Goal: Task Accomplishment & Management: Manage account settings

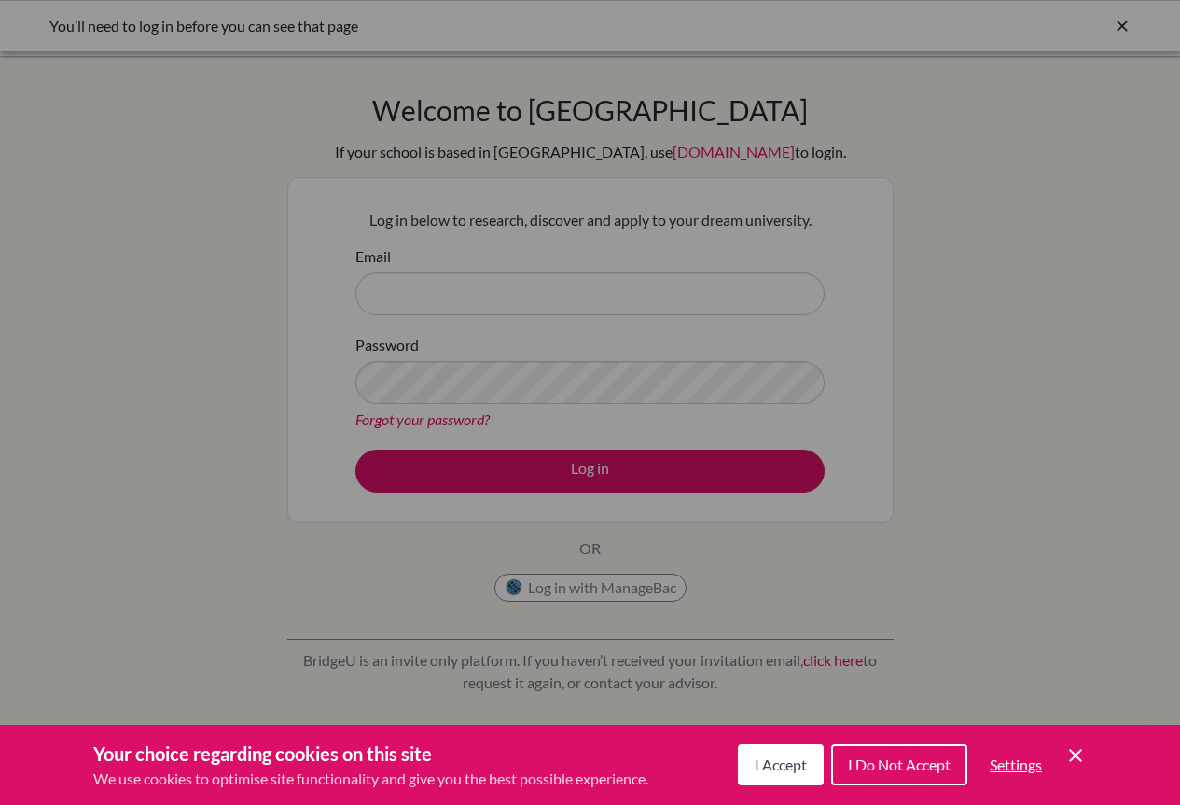
click at [784, 773] on button "I Accept" at bounding box center [781, 764] width 86 height 41
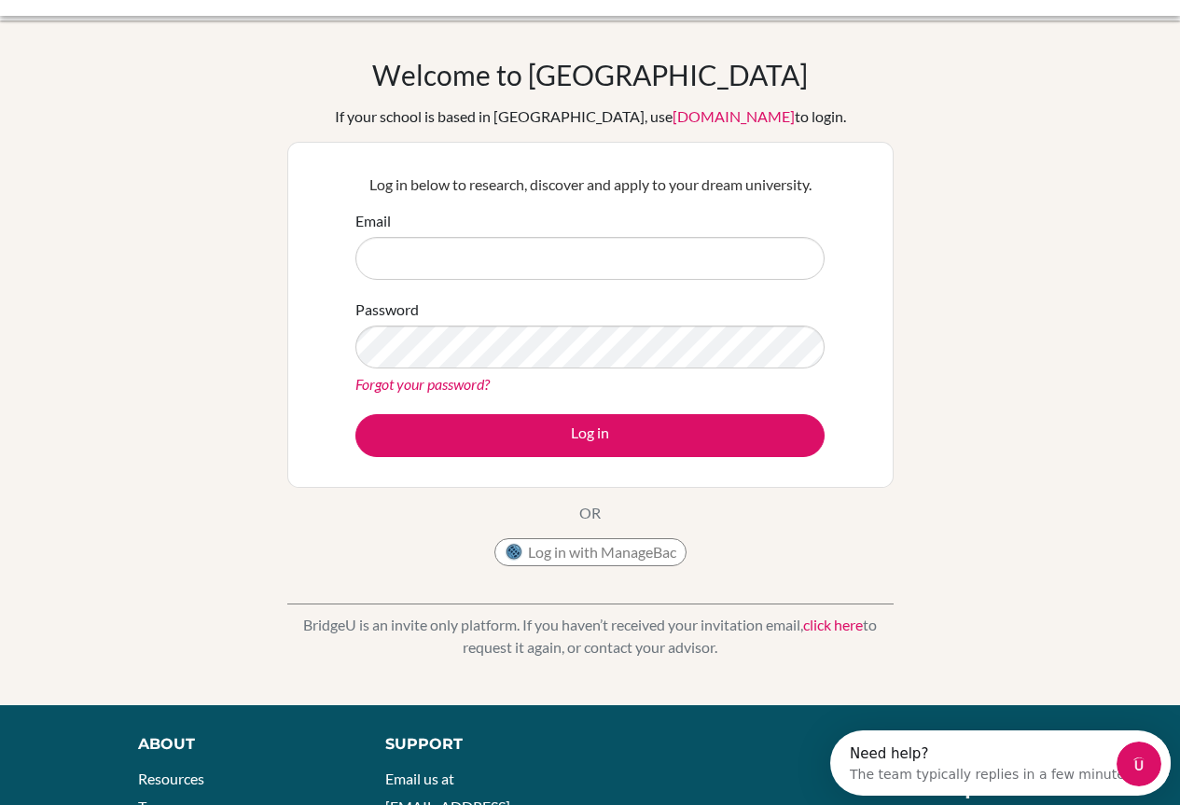
scroll to position [37, 0]
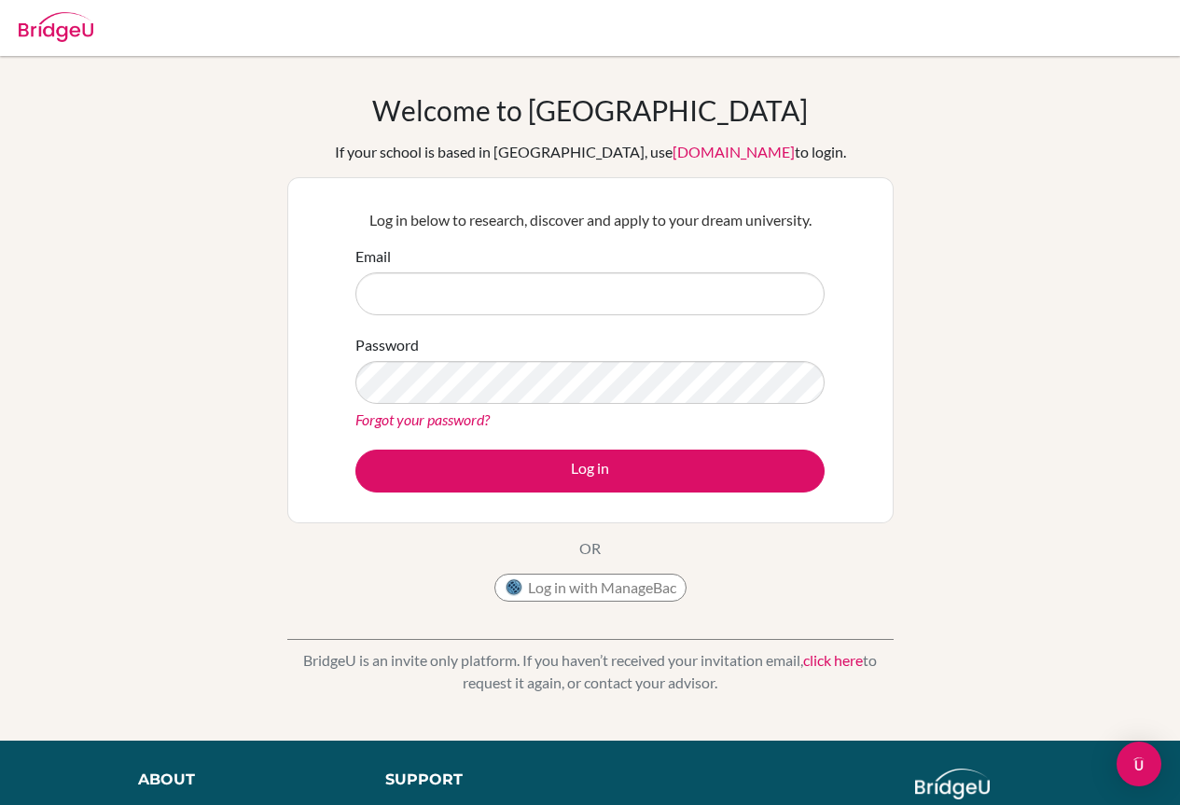
scroll to position [37, 0]
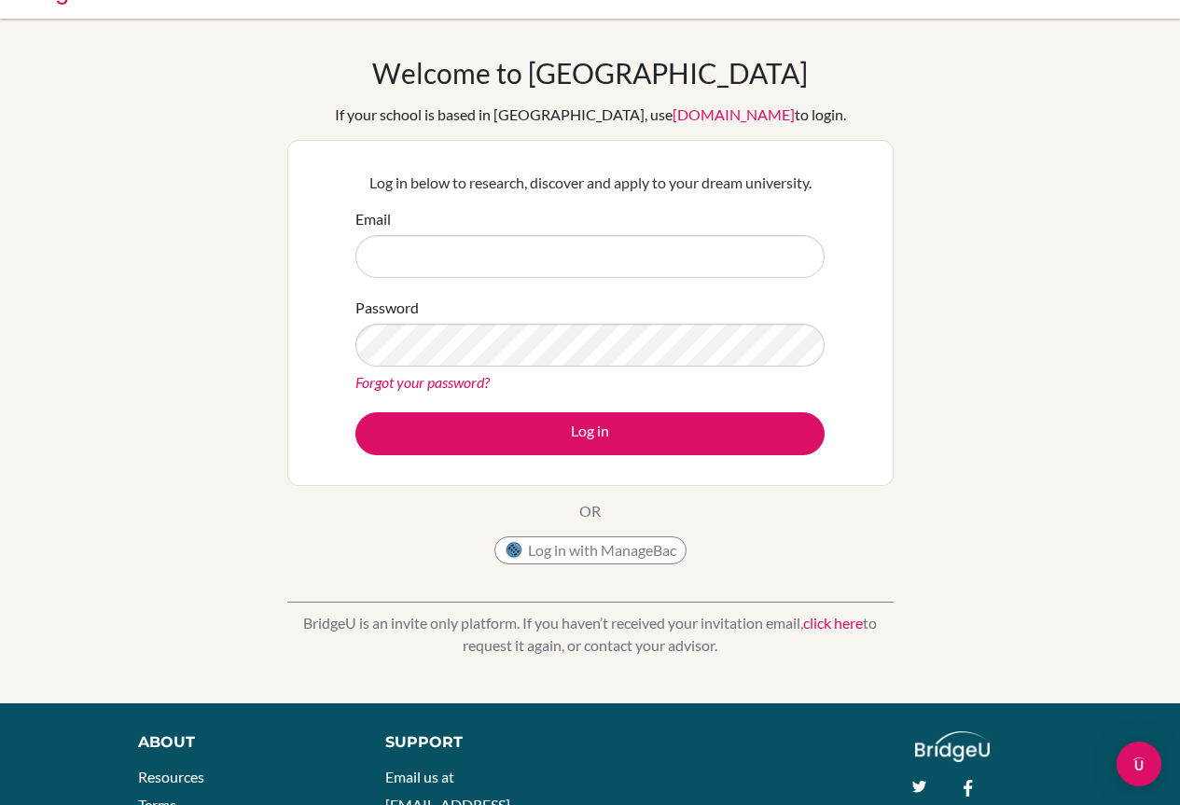
click at [604, 251] on input "Email" at bounding box center [589, 256] width 469 height 43
type input "[PERSON_NAME][EMAIL_ADDRESS][DOMAIN_NAME]"
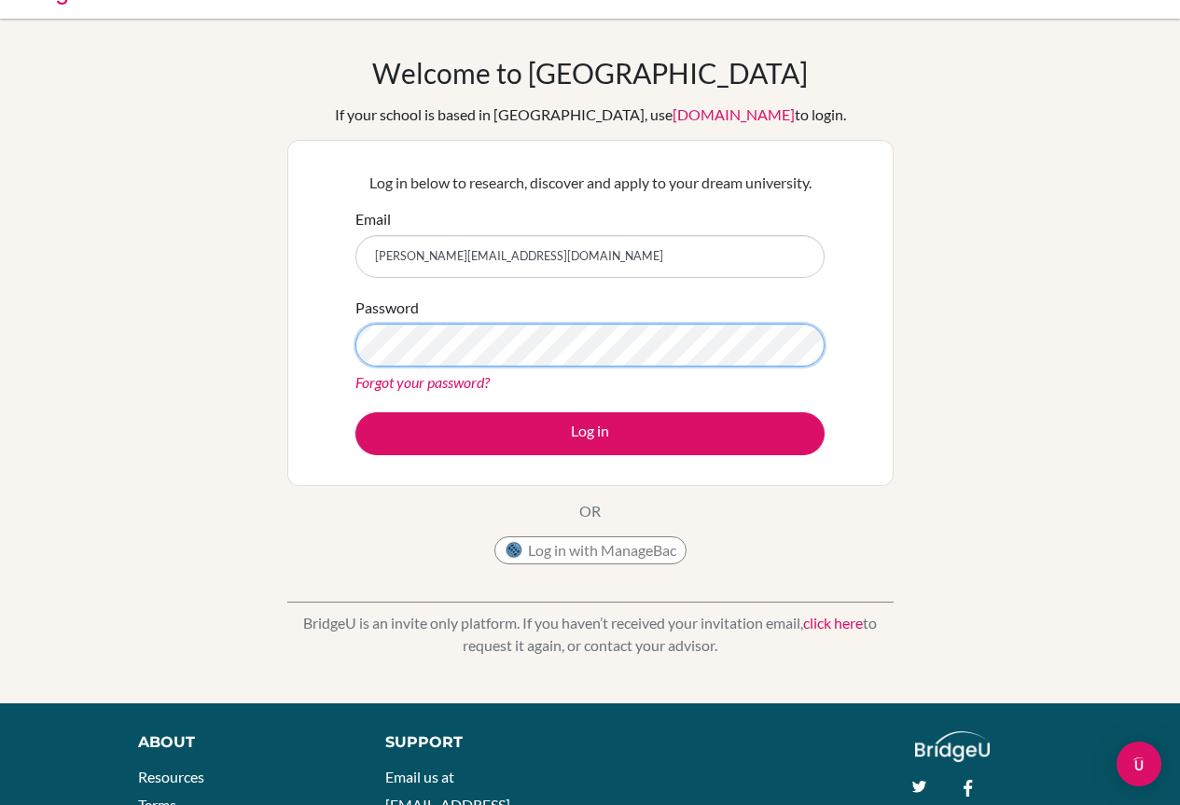
click at [355, 412] on button "Log in" at bounding box center [589, 433] width 469 height 43
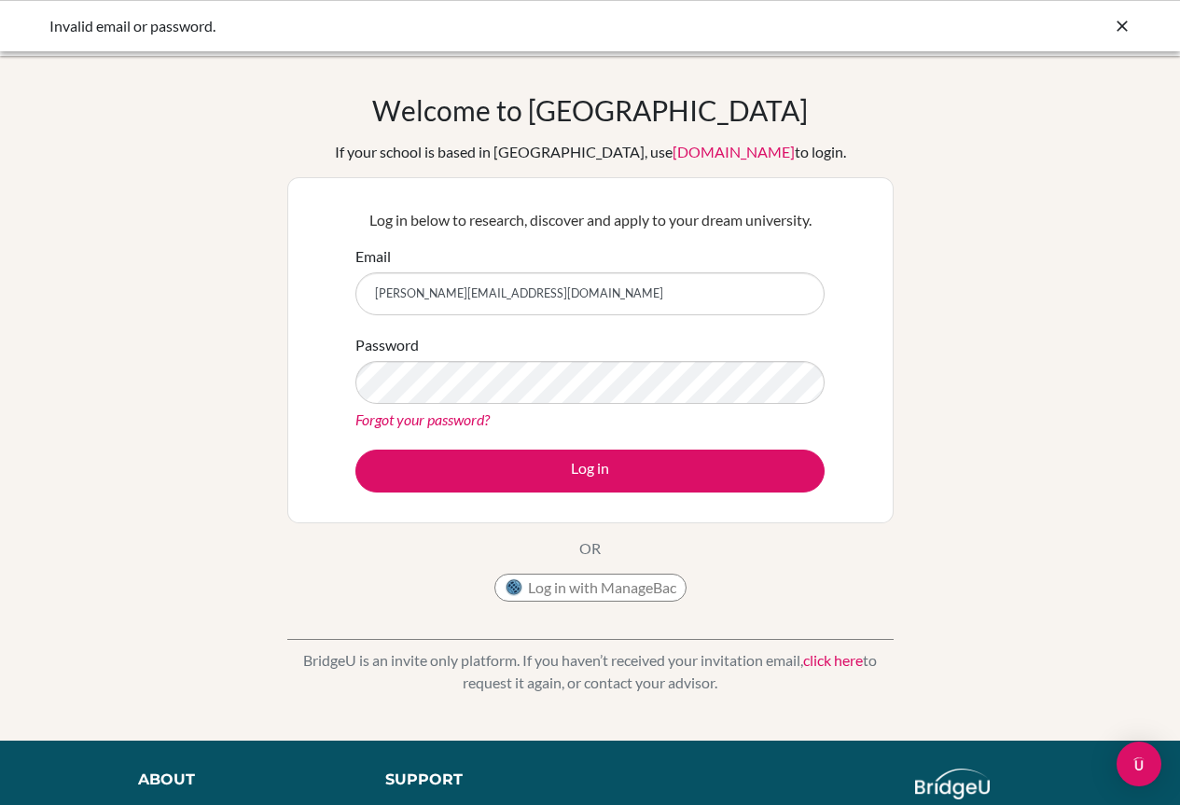
click at [355, 450] on button "Log in" at bounding box center [589, 471] width 469 height 43
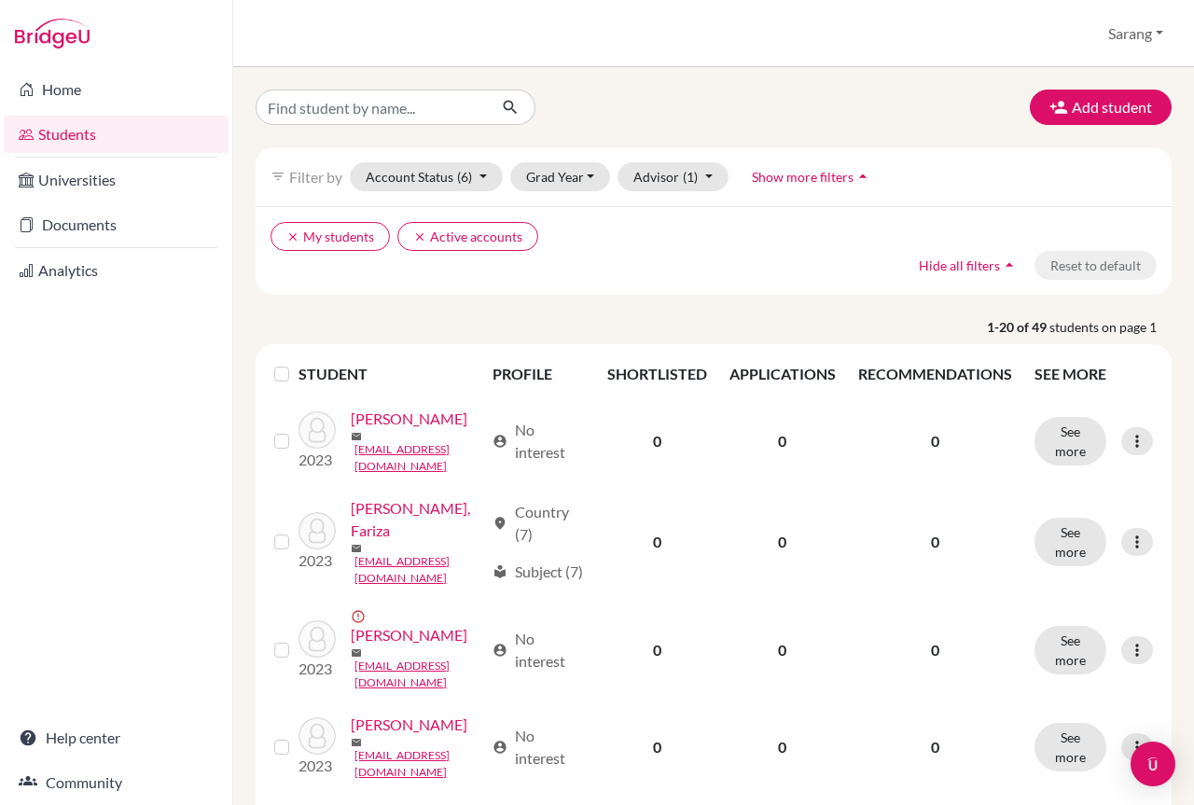
click at [297, 363] on label at bounding box center [297, 363] width 0 height 0
click at [0, 0] on input "checkbox" at bounding box center [0, 0] width 0 height 0
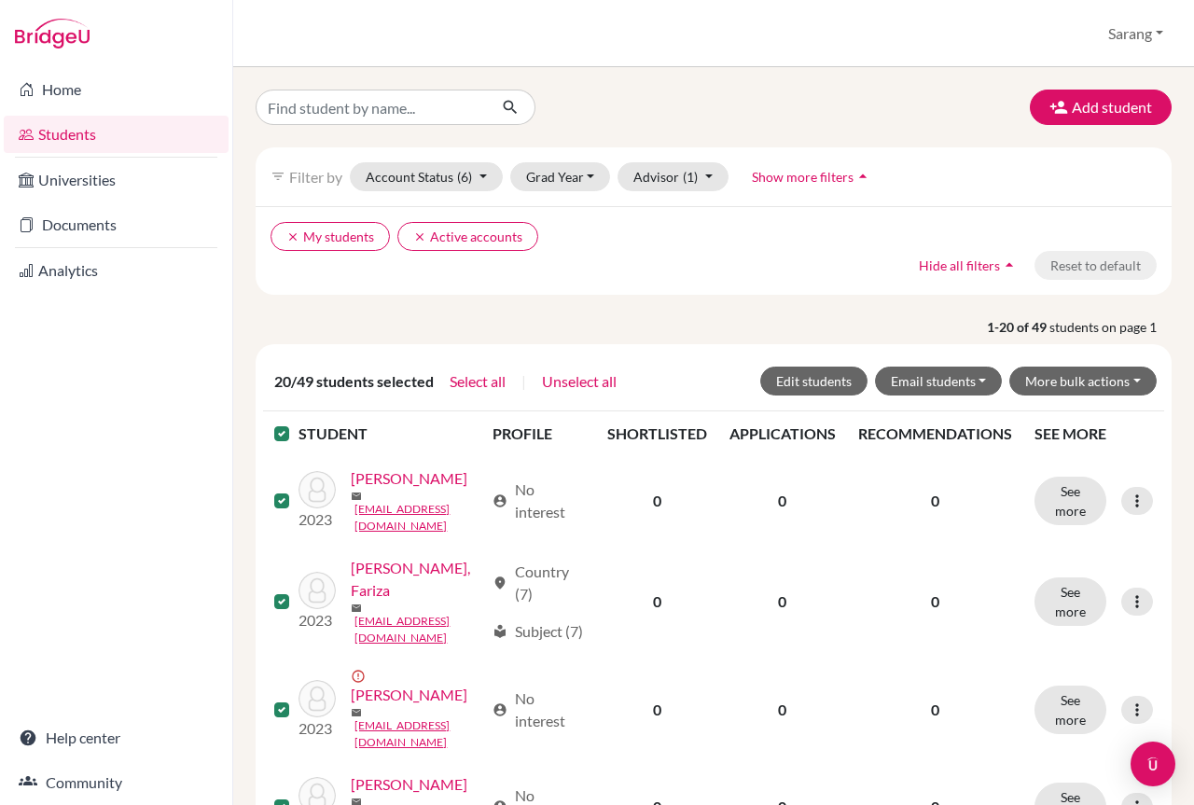
click at [419, 235] on icon "clear" at bounding box center [419, 236] width 13 height 13
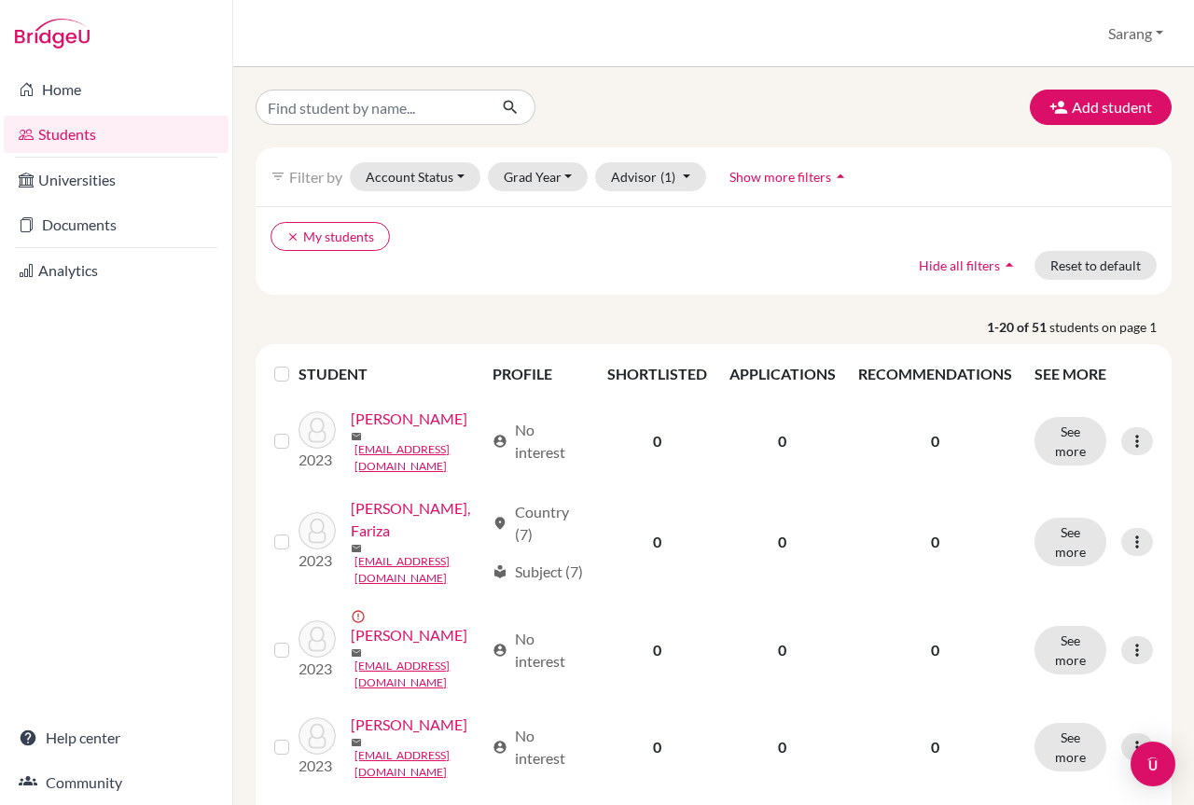
click at [648, 271] on div "clear My students Hide all filters arrow_drop_up Reset to default" at bounding box center [714, 250] width 916 height 89
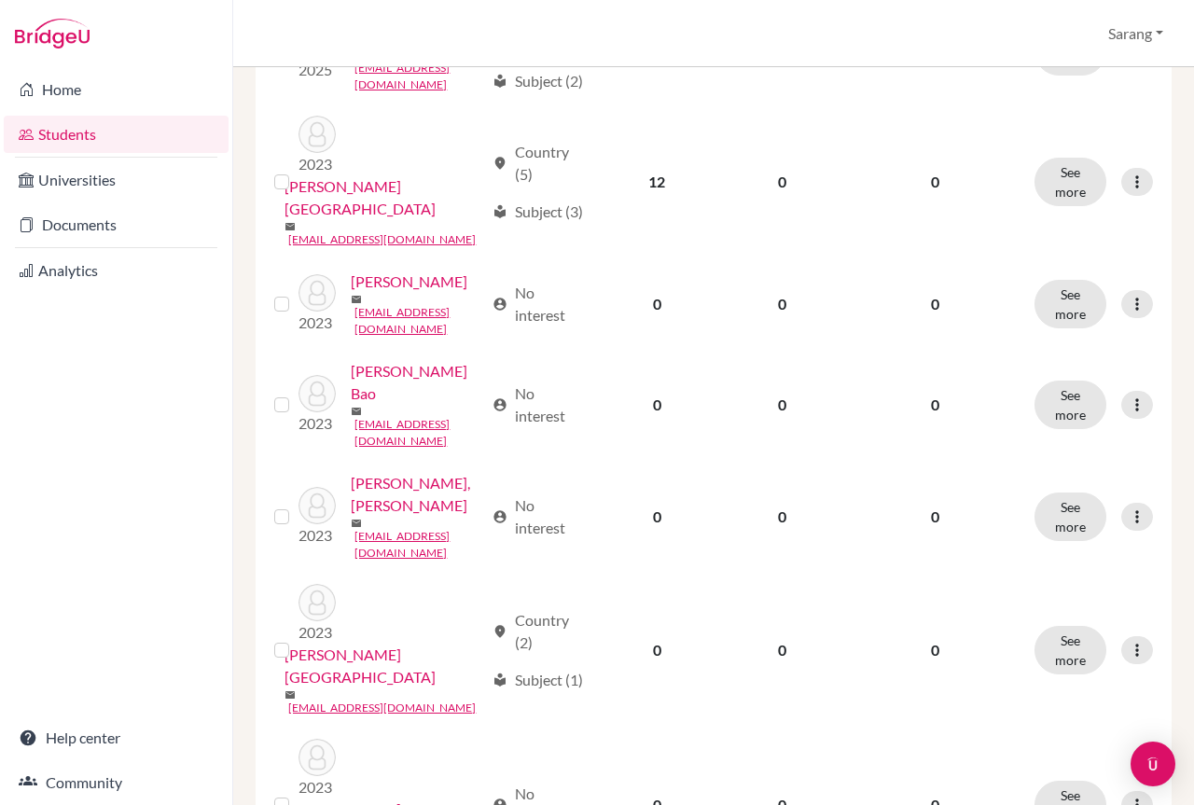
scroll to position [466, 0]
